Goal: Task Accomplishment & Management: Complete application form

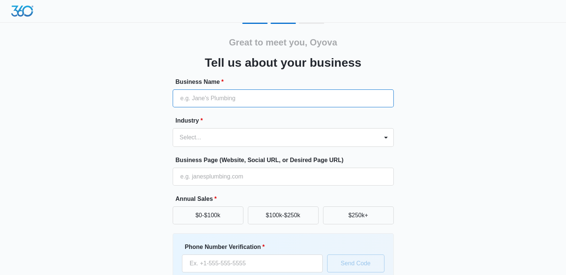
click at [253, 101] on input "Business Name *" at bounding box center [283, 98] width 221 height 18
type input "[PERSON_NAME] Electric"
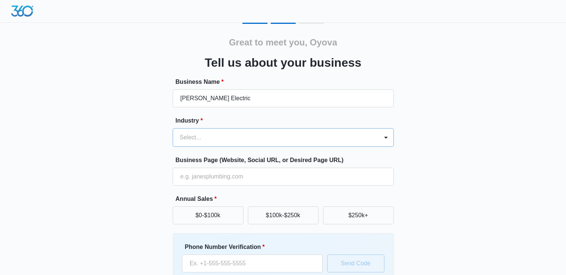
click at [383, 130] on div at bounding box center [386, 137] width 15 height 18
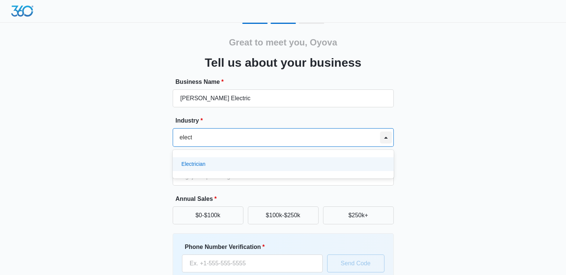
type input "electr"
click at [362, 167] on div "Electrician" at bounding box center [283, 164] width 202 height 8
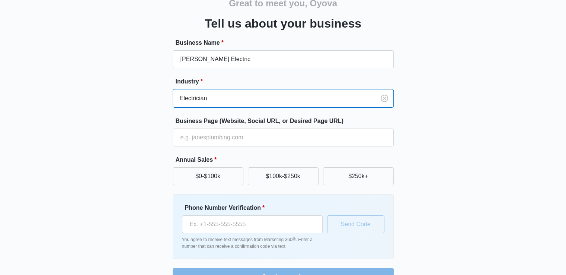
scroll to position [58, 0]
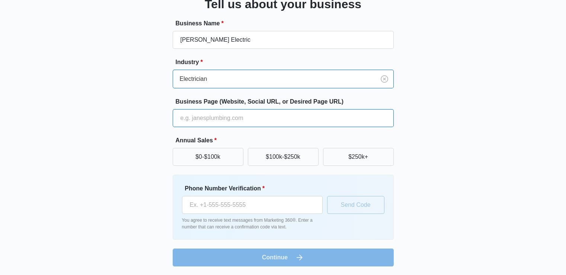
click at [359, 113] on input "Business Page (Website, Social URL, or Desired Page URL)" at bounding box center [283, 118] width 221 height 18
paste input "[URL][DOMAIN_NAME]"
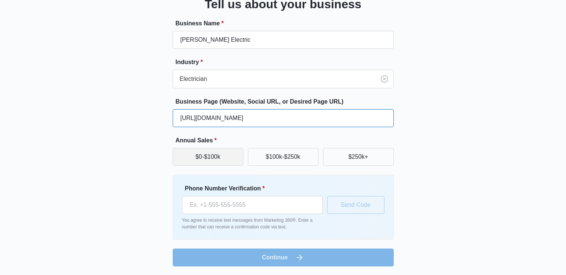
type input "[URL][DOMAIN_NAME]"
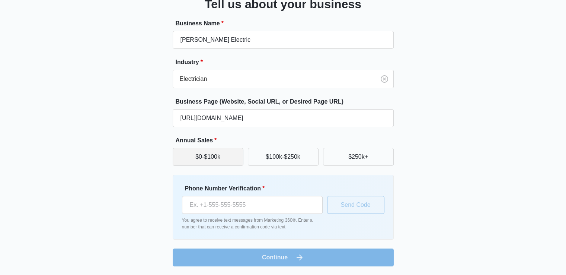
click at [192, 158] on button "$0-$100k" at bounding box center [208, 157] width 71 height 18
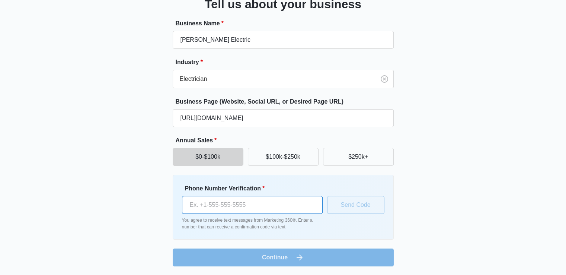
click at [227, 201] on input "Phone Number Verification *" at bounding box center [252, 205] width 141 height 18
paste input "[PHONE_NUMBER]"
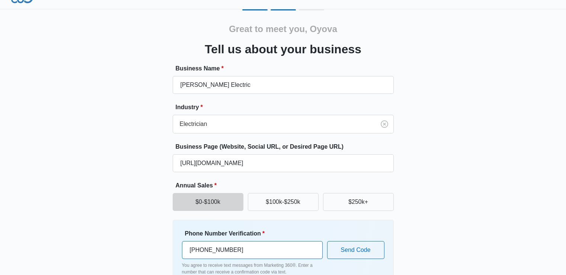
scroll to position [0, 0]
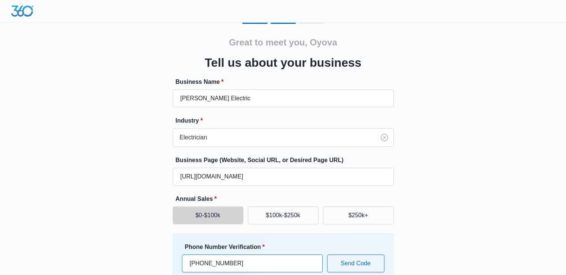
type input "[PHONE_NUMBER]"
click at [432, 99] on div "Great to meet you, [PERSON_NAME] Tell us about your business Business Name * [P…" at bounding box center [283, 174] width 447 height 302
